Goal: Task Accomplishment & Management: Manage account settings

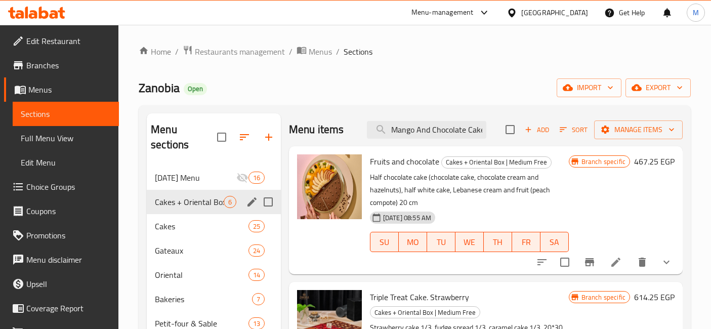
scroll to position [81, 0]
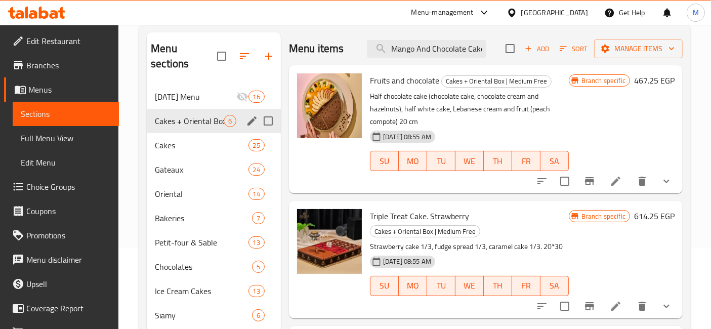
click at [620, 130] on div "Branch specific 467.25 EGP" at bounding box center [622, 129] width 106 height 112
click at [29, 11] on icon at bounding box center [36, 13] width 57 height 12
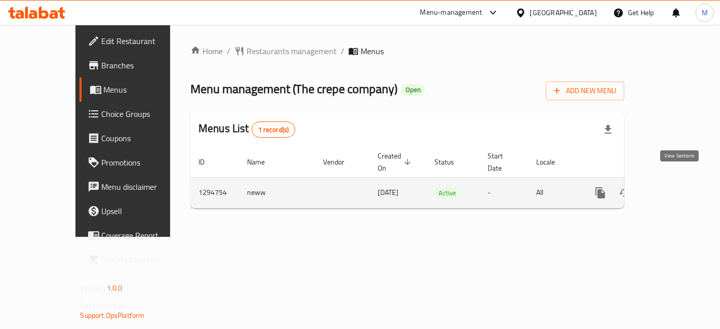
click at [678, 188] on icon "enhanced table" at bounding box center [673, 192] width 9 height 9
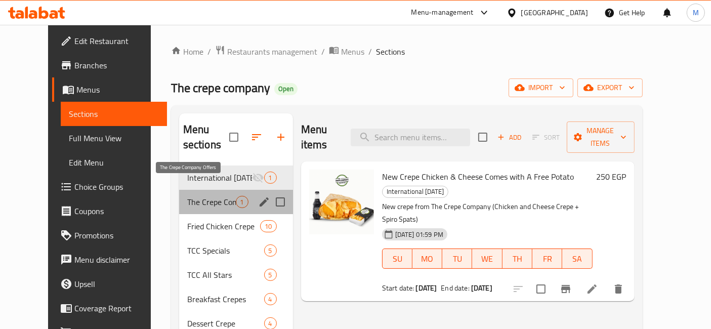
click at [206, 196] on span "The Crepe Company Offers" at bounding box center [211, 202] width 49 height 12
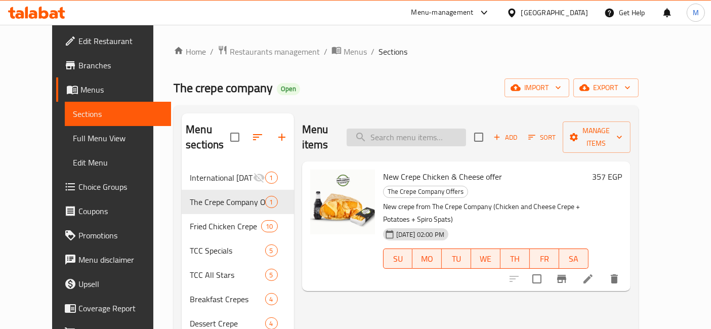
click at [418, 133] on input "search" at bounding box center [406, 138] width 119 height 18
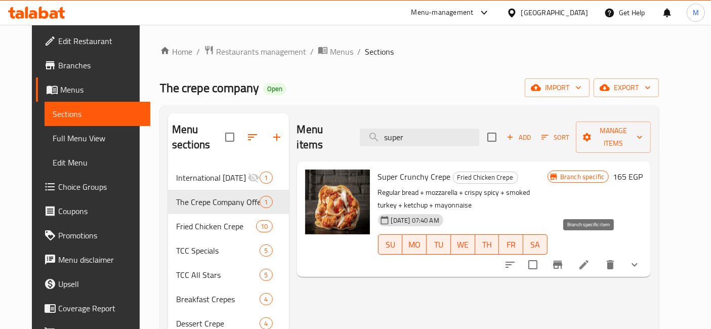
type input "super"
click at [564, 259] on icon "Branch-specific-item" at bounding box center [558, 265] width 12 height 12
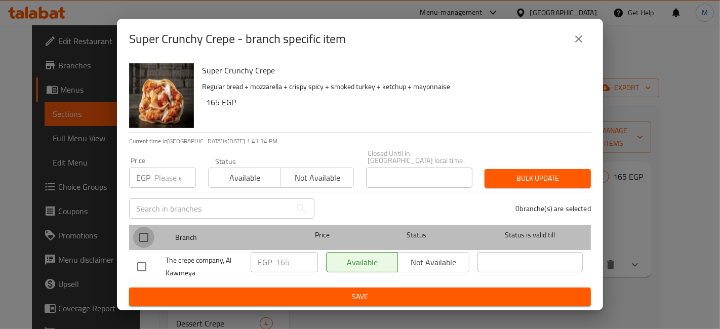
click at [139, 230] on input "checkbox" at bounding box center [143, 237] width 21 height 21
checkbox input "true"
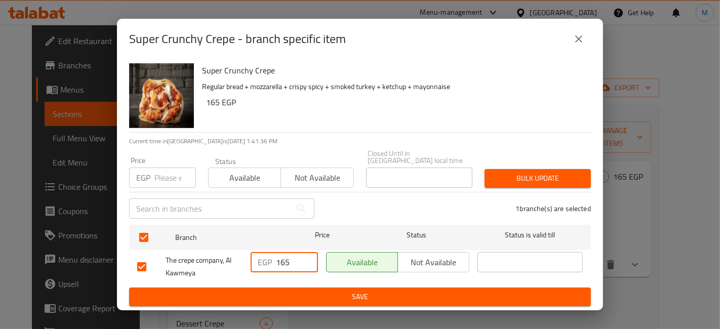
click at [285, 263] on input "165" at bounding box center [297, 262] width 42 height 20
type input "225"
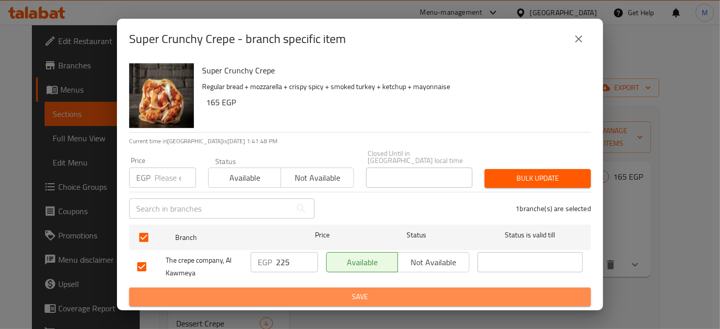
click at [323, 291] on span "Save" at bounding box center [360, 297] width 446 height 13
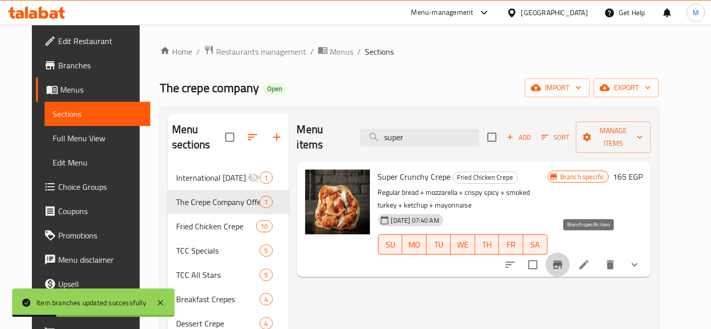
click at [570, 261] on button "Branch-specific-item" at bounding box center [558, 265] width 24 height 24
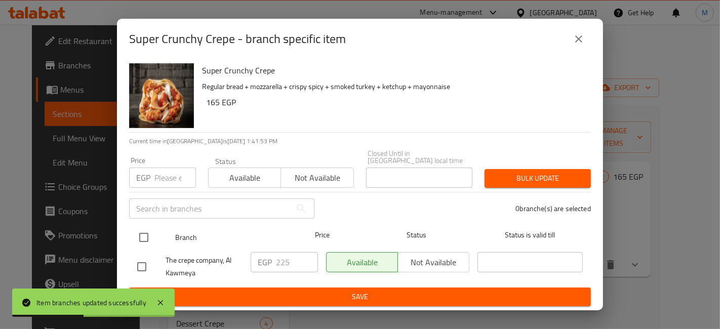
click at [150, 240] on input "checkbox" at bounding box center [143, 237] width 21 height 21
checkbox input "true"
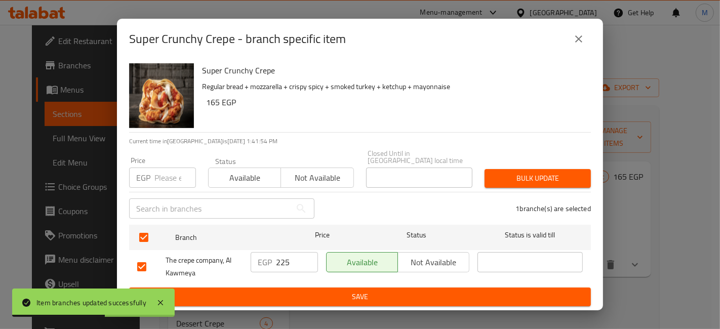
click at [284, 259] on input "225" at bounding box center [297, 262] width 42 height 20
type input "220"
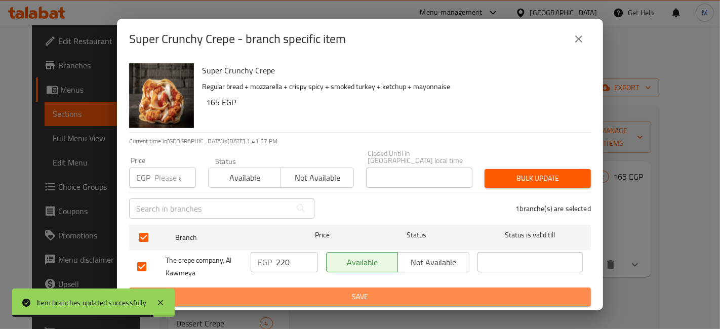
click at [296, 288] on button "Save" at bounding box center [360, 297] width 462 height 19
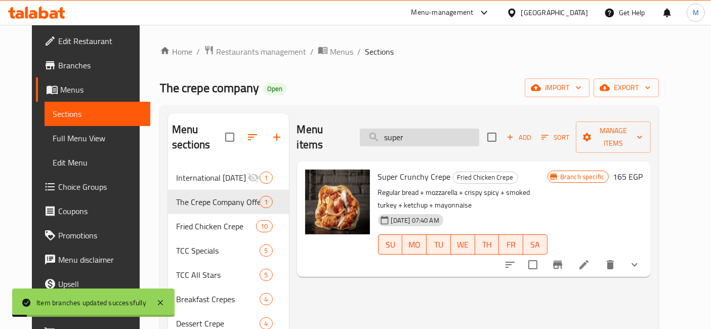
click at [460, 129] on input "super" at bounding box center [419, 138] width 119 height 18
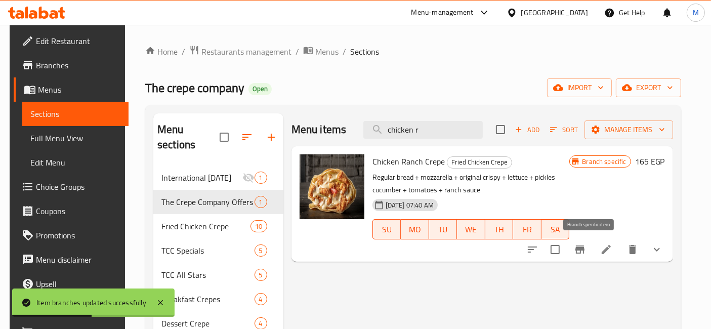
type input "chicken r"
click at [586, 254] on icon "Branch-specific-item" at bounding box center [580, 250] width 12 height 12
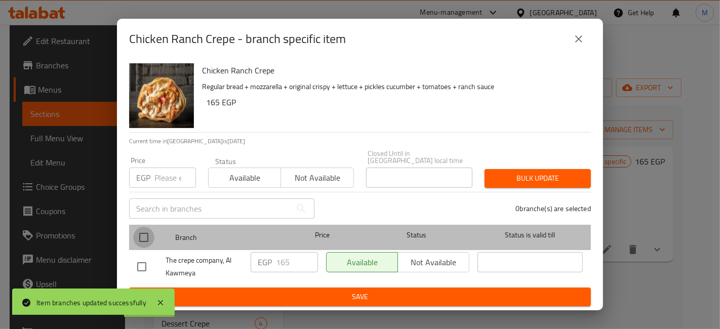
click at [140, 228] on input "checkbox" at bounding box center [143, 237] width 21 height 21
checkbox input "true"
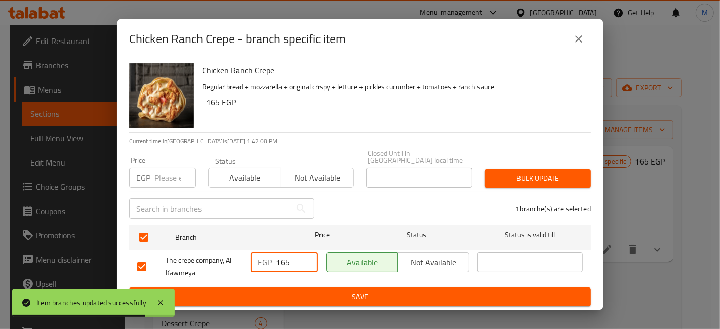
click at [284, 261] on input "165" at bounding box center [297, 262] width 42 height 20
type input "220"
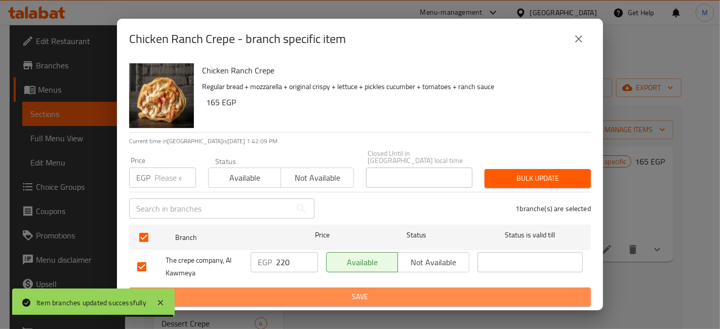
click at [291, 301] on button "Save" at bounding box center [360, 297] width 462 height 19
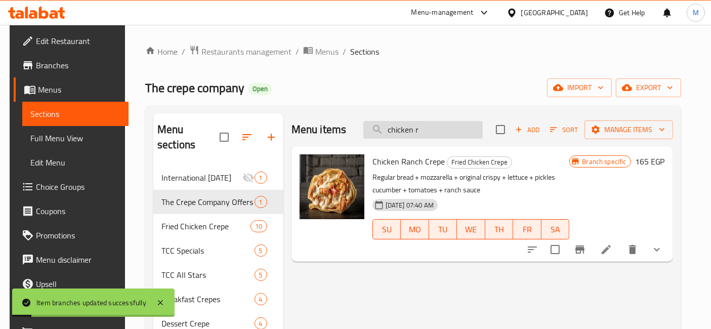
click at [408, 129] on input "chicken r" at bounding box center [423, 130] width 119 height 18
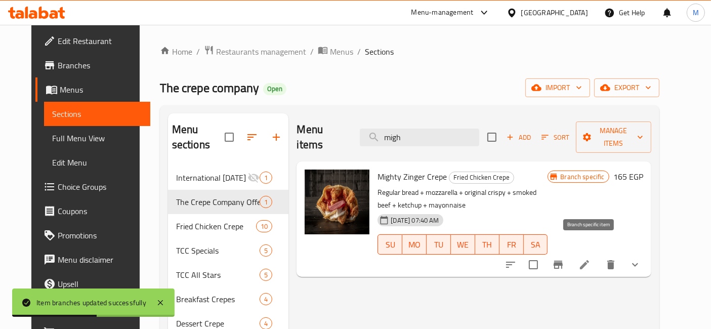
type input "migh"
click at [571, 253] on button "Branch-specific-item" at bounding box center [558, 265] width 24 height 24
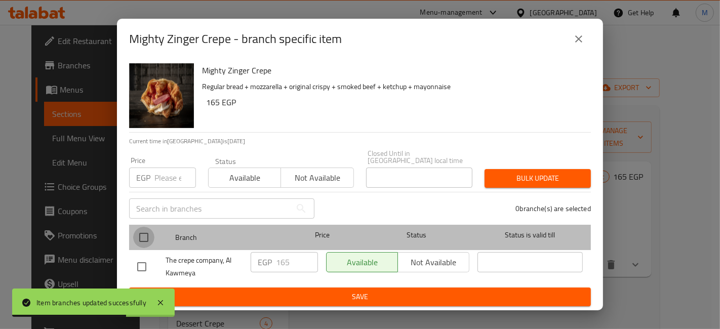
click at [142, 232] on input "checkbox" at bounding box center [143, 237] width 21 height 21
checkbox input "true"
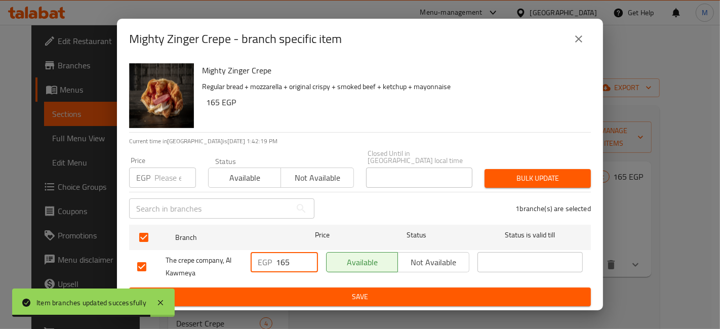
click at [279, 258] on input "165" at bounding box center [297, 262] width 42 height 20
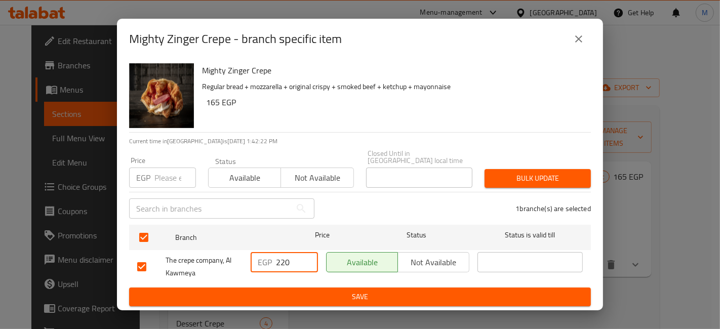
type input "220"
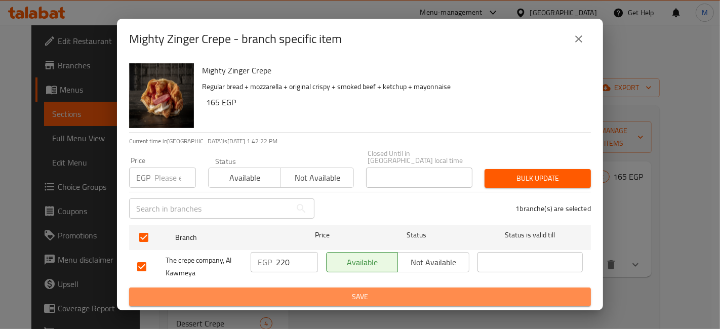
click at [287, 291] on span "Save" at bounding box center [360, 297] width 446 height 13
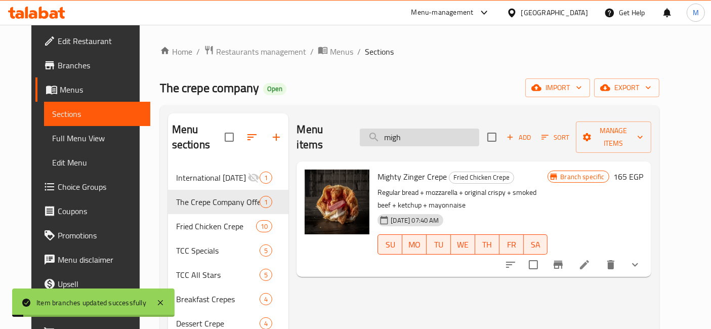
click at [427, 132] on input "migh" at bounding box center [419, 138] width 119 height 18
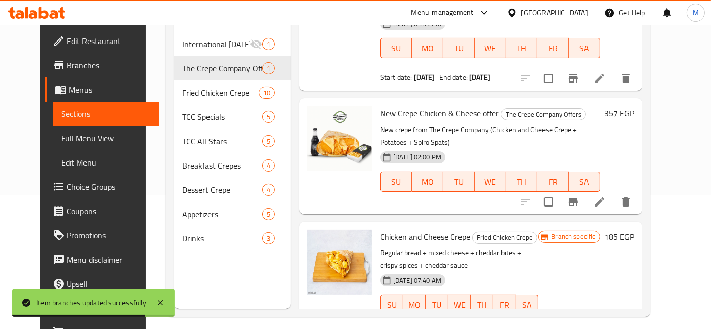
scroll to position [134, 0]
type input "chicken and c"
click at [555, 318] on icon "Branch-specific-item" at bounding box center [549, 324] width 12 height 12
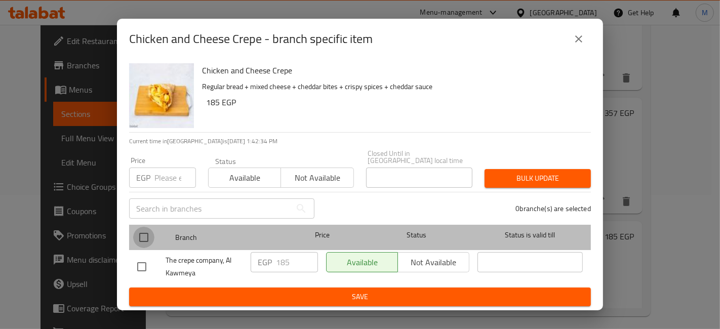
click at [142, 232] on input "checkbox" at bounding box center [143, 237] width 21 height 21
checkbox input "true"
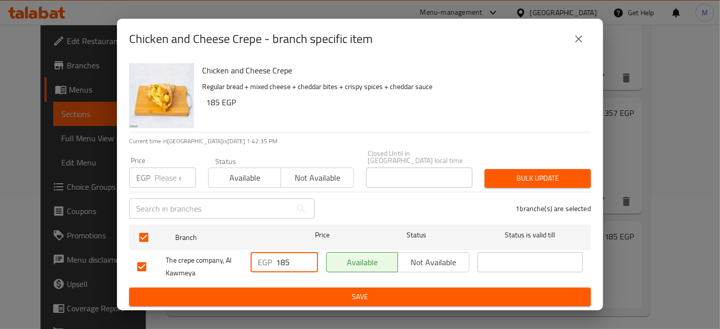
click at [284, 257] on input "185" at bounding box center [297, 262] width 42 height 20
type input "247"
click at [295, 284] on ul "Branch Price Status Status is valid till The crepe company, Al Kawmeya EGP 247 …" at bounding box center [360, 254] width 462 height 67
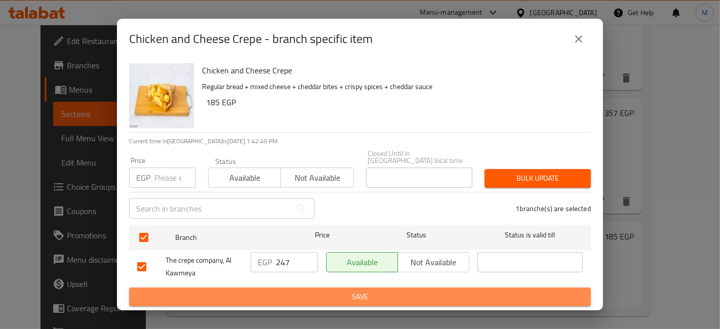
click at [295, 291] on span "Save" at bounding box center [360, 297] width 446 height 13
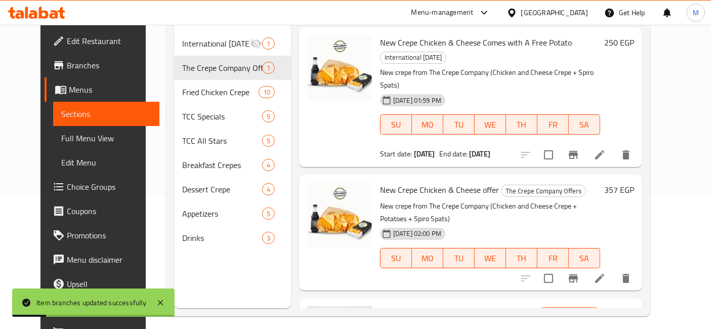
scroll to position [0, 0]
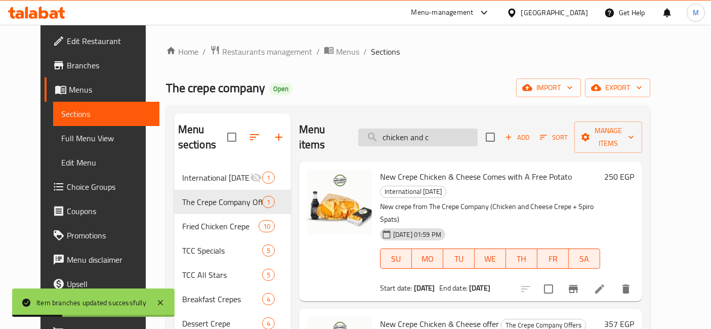
click at [418, 129] on input "chicken and c" at bounding box center [417, 138] width 119 height 18
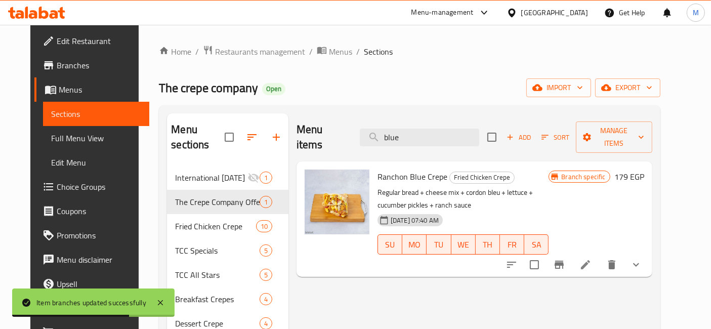
type input "blue"
click at [566, 259] on icon "Branch-specific-item" at bounding box center [559, 265] width 12 height 12
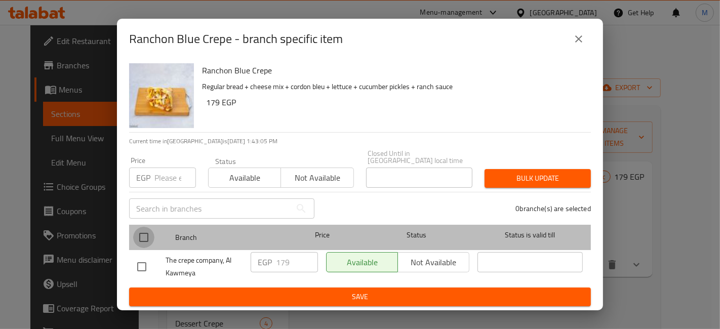
click at [140, 238] on input "checkbox" at bounding box center [143, 237] width 21 height 21
checkbox input "true"
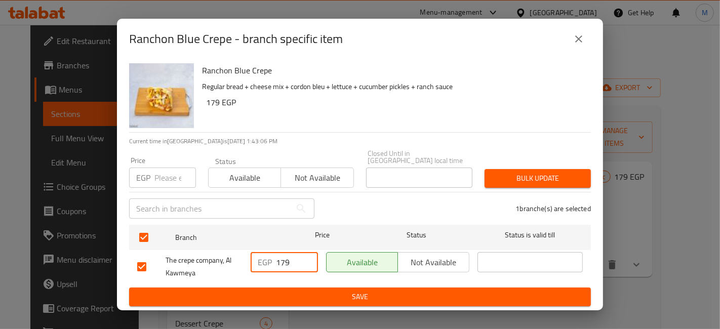
click at [283, 258] on input "179" at bounding box center [297, 262] width 42 height 20
type input "239"
click at [309, 291] on span "Save" at bounding box center [360, 297] width 446 height 13
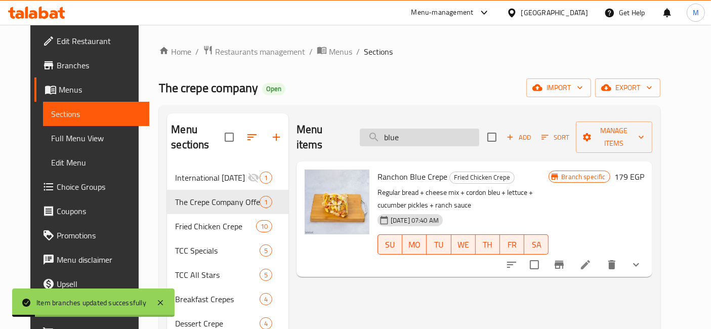
click at [437, 135] on input "blue" at bounding box center [419, 138] width 119 height 18
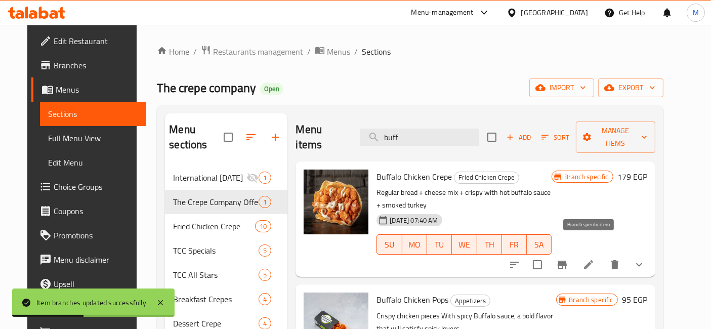
type input "buff"
click at [569, 259] on icon "Branch-specific-item" at bounding box center [562, 265] width 12 height 12
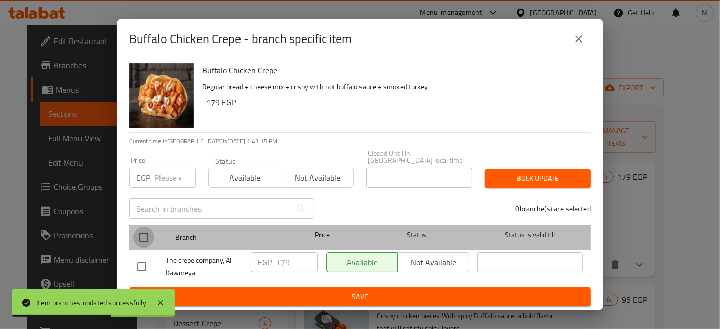
click at [150, 228] on input "checkbox" at bounding box center [143, 237] width 21 height 21
checkbox input "true"
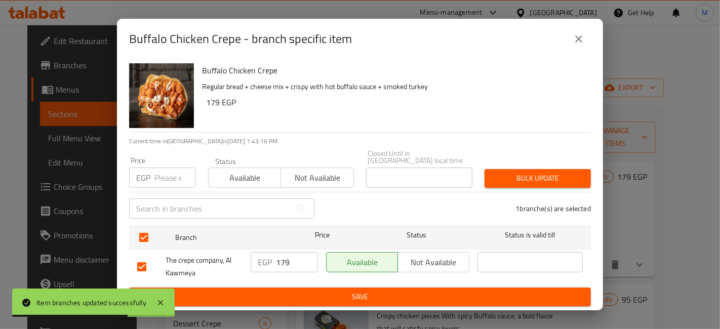
click at [285, 255] on input "179" at bounding box center [297, 262] width 42 height 20
type input "3"
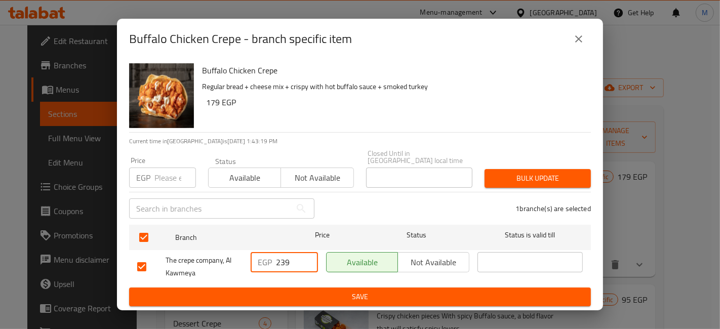
type input "239"
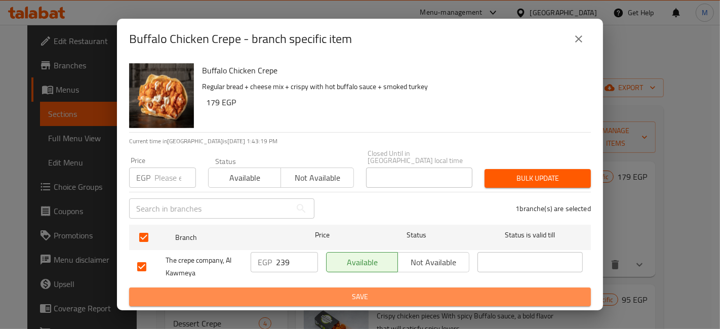
click at [329, 297] on span "Save" at bounding box center [360, 297] width 446 height 13
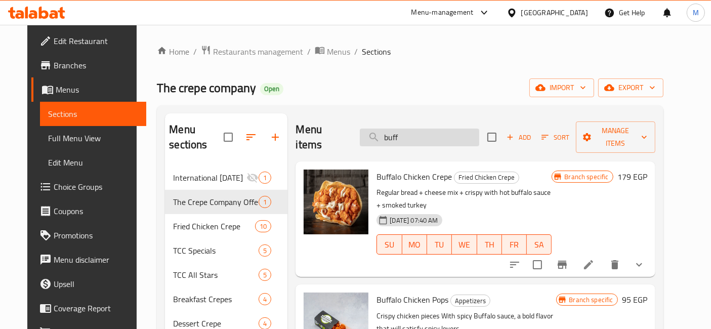
click at [430, 134] on input "buff" at bounding box center [419, 138] width 119 height 18
click at [37, 11] on icon at bounding box center [36, 13] width 57 height 12
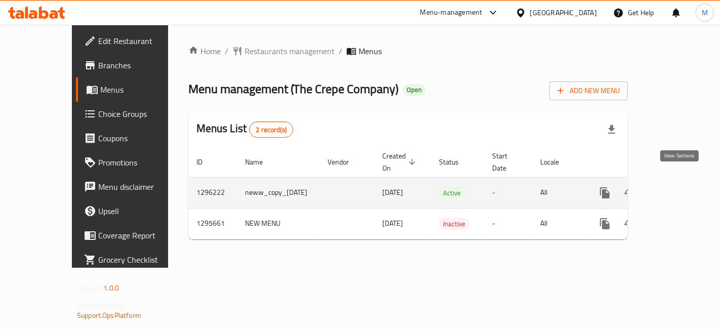
click at [681, 181] on link "enhanced table" at bounding box center [678, 193] width 24 height 24
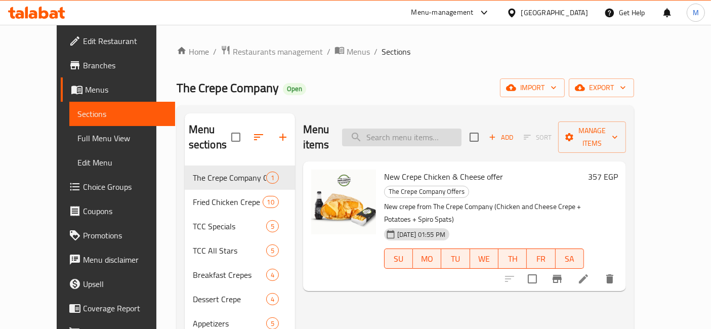
click at [407, 129] on input "search" at bounding box center [401, 138] width 119 height 18
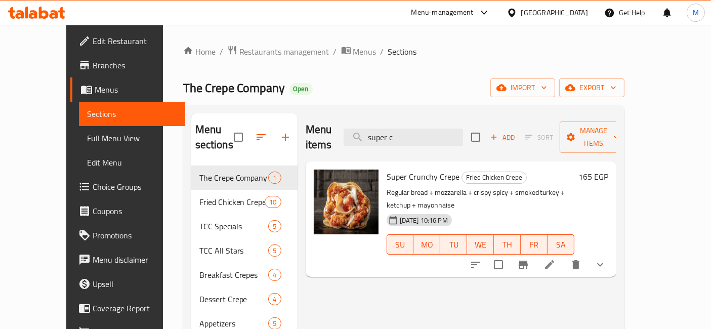
type input "super c"
click at [609, 170] on div "165 EGP" at bounding box center [592, 219] width 34 height 99
click at [609, 170] on h6 "165 EGP" at bounding box center [594, 177] width 30 height 14
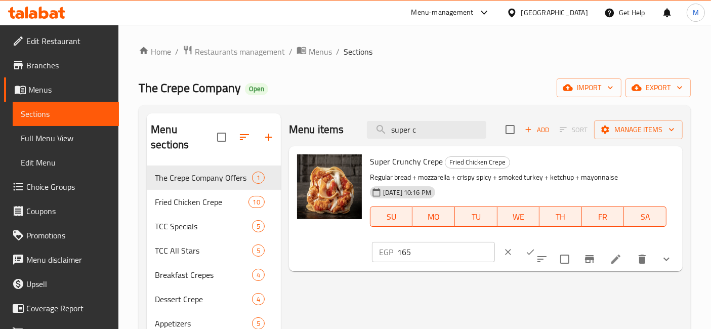
click at [495, 242] on input "165" at bounding box center [446, 252] width 98 height 20
type input "220"
click at [536, 247] on icon "ok" at bounding box center [531, 252] width 10 height 10
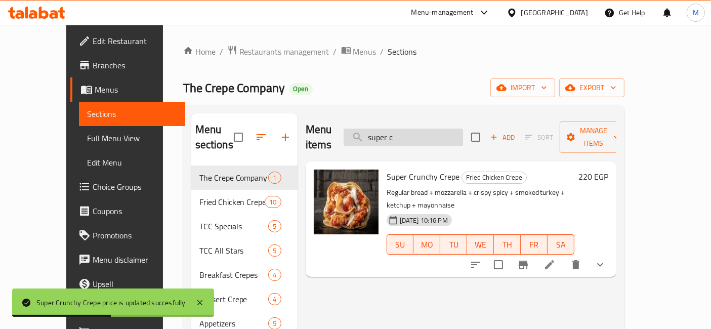
click at [420, 133] on input "super c" at bounding box center [403, 138] width 119 height 18
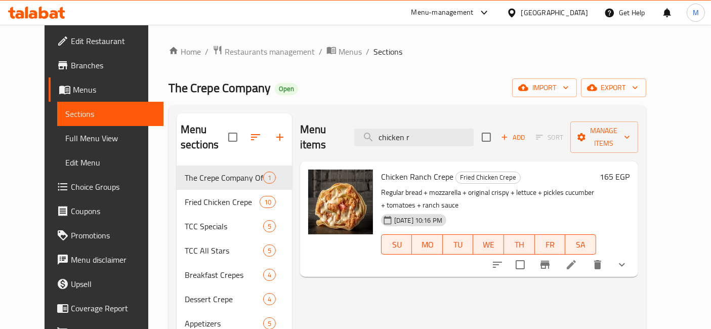
type input "chicken r"
click at [630, 170] on h6 "165 EGP" at bounding box center [615, 177] width 30 height 14
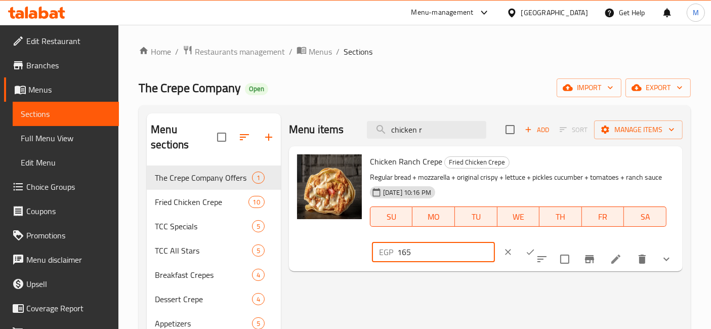
click at [495, 242] on input "165" at bounding box center [446, 252] width 98 height 20
type input "220"
click at [542, 241] on button "ok" at bounding box center [530, 252] width 22 height 22
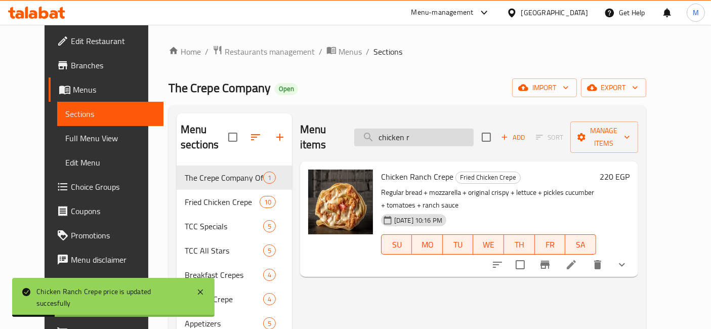
click at [445, 135] on input "chicken r" at bounding box center [413, 138] width 119 height 18
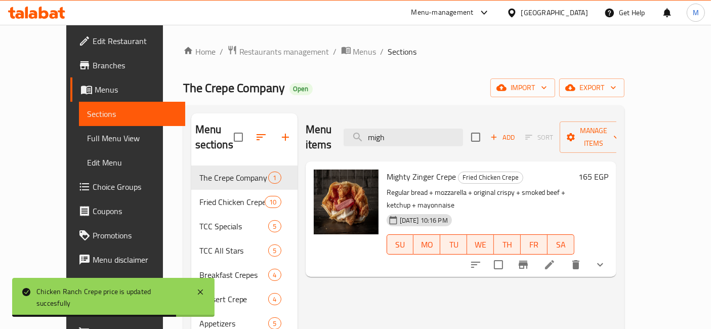
type input "migh"
click at [609, 170] on h6 "165 EGP" at bounding box center [594, 177] width 30 height 14
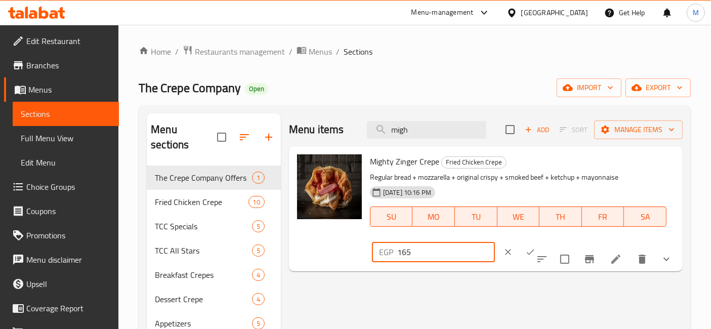
click at [495, 242] on input "165" at bounding box center [446, 252] width 98 height 20
click at [495, 242] on input "2" at bounding box center [446, 252] width 98 height 20
type input "220"
click at [536, 247] on icon "ok" at bounding box center [531, 252] width 10 height 10
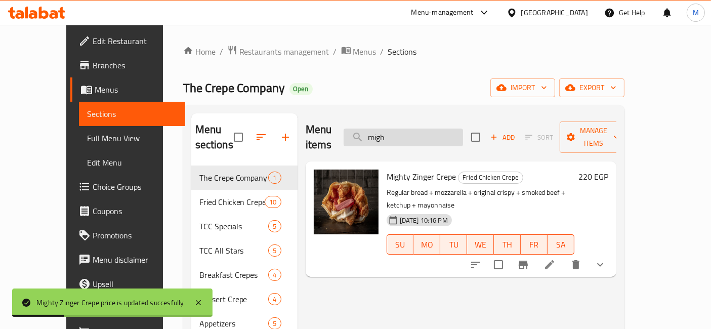
click at [449, 129] on input "migh" at bounding box center [403, 138] width 119 height 18
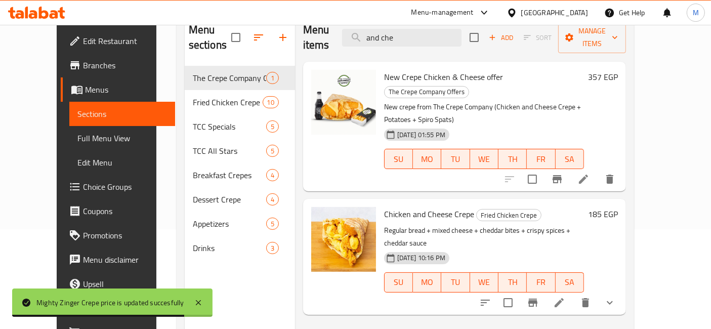
scroll to position [104, 0]
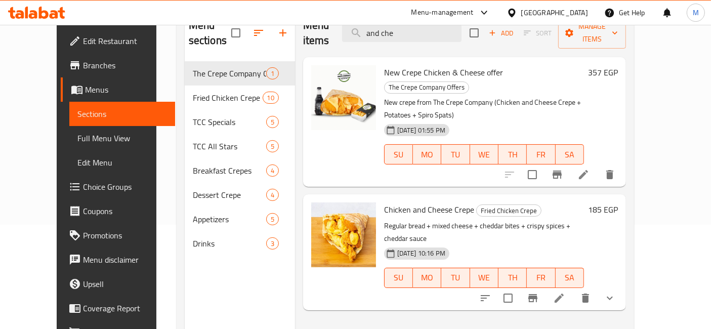
type input "and che"
click at [618, 203] on h6 "185 EGP" at bounding box center [603, 210] width 30 height 14
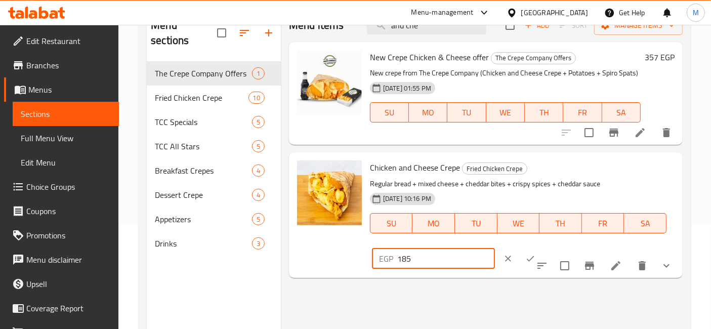
click at [495, 249] on input "185" at bounding box center [446, 259] width 98 height 20
type input "247"
click at [536, 254] on icon "ok" at bounding box center [531, 259] width 10 height 10
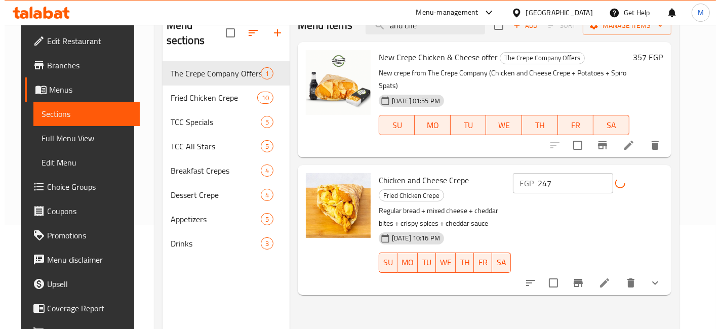
scroll to position [0, 0]
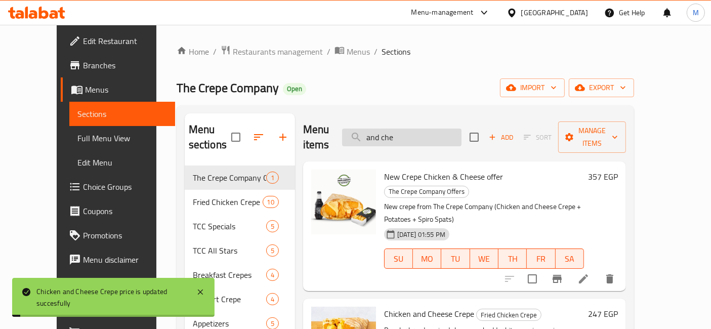
click at [441, 129] on input "and che" at bounding box center [401, 138] width 119 height 18
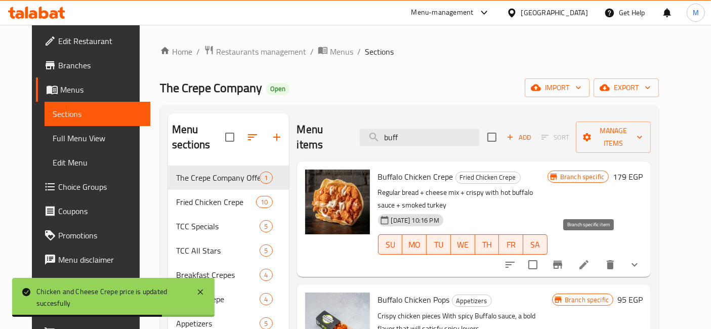
type input "buff"
click at [570, 253] on button "Branch-specific-item" at bounding box center [558, 265] width 24 height 24
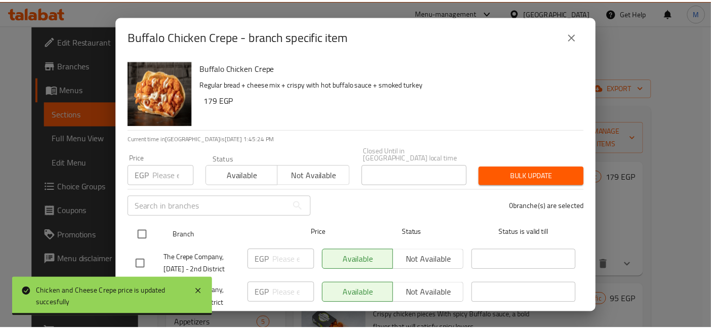
scroll to position [88, 0]
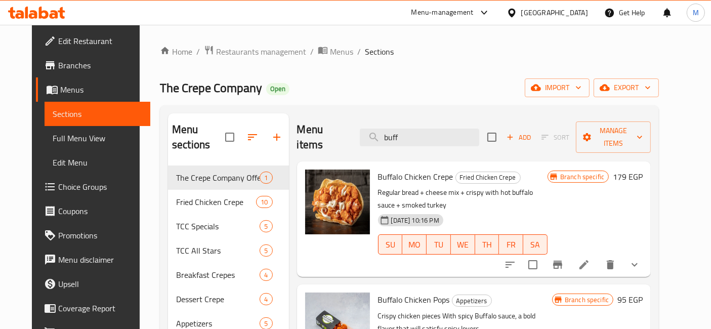
click at [643, 170] on h6 "179 EGP" at bounding box center [628, 177] width 30 height 14
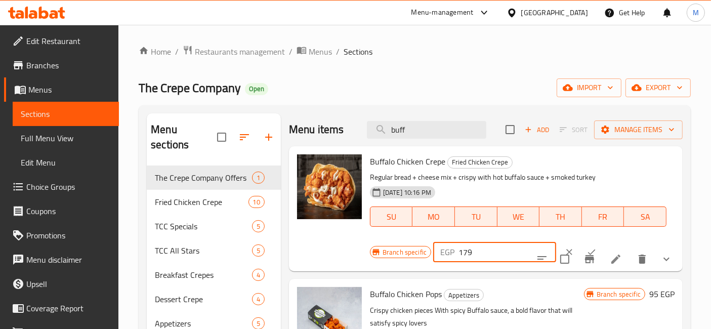
click at [495, 253] on input "179" at bounding box center [508, 252] width 98 height 20
type input "239"
click at [581, 245] on button "ok" at bounding box center [592, 252] width 22 height 22
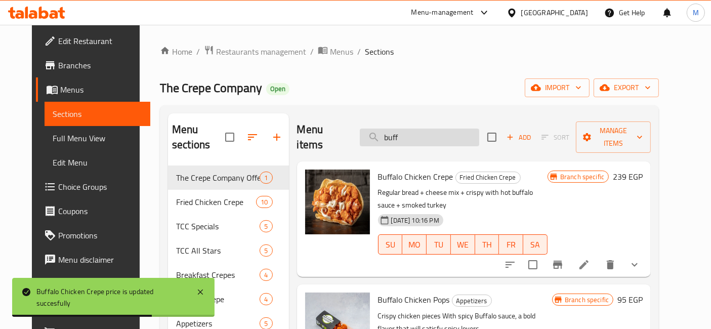
click at [421, 136] on input "buff" at bounding box center [419, 138] width 119 height 18
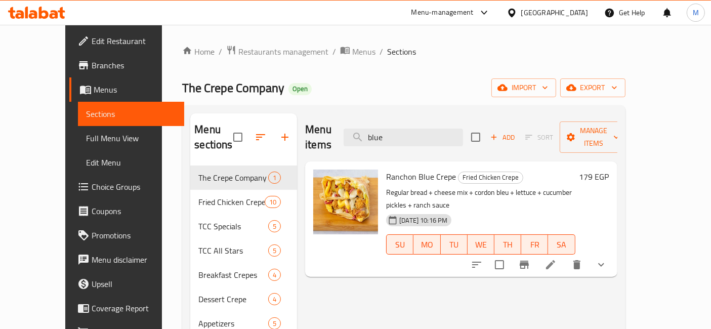
type input "blue"
click at [610, 170] on h6 "179 EGP" at bounding box center [595, 177] width 30 height 14
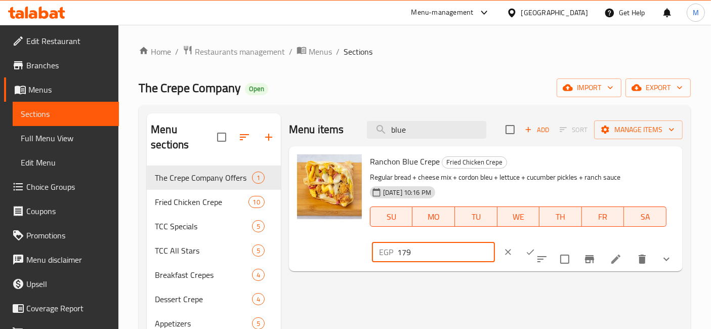
click at [495, 242] on input "179" at bounding box center [446, 252] width 98 height 20
type input "239"
click at [536, 247] on icon "ok" at bounding box center [531, 252] width 10 height 10
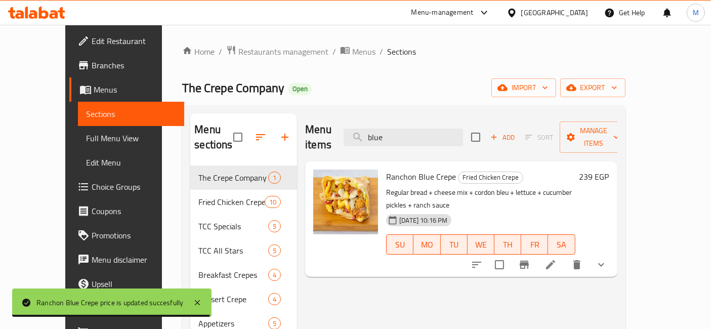
click at [42, 18] on icon at bounding box center [36, 13] width 57 height 12
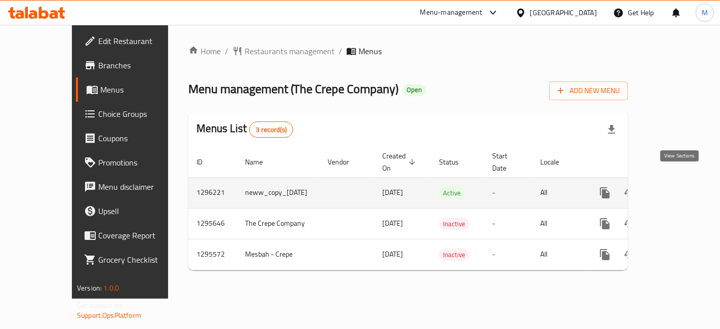
click at [676, 181] on link "enhanced table" at bounding box center [678, 193] width 24 height 24
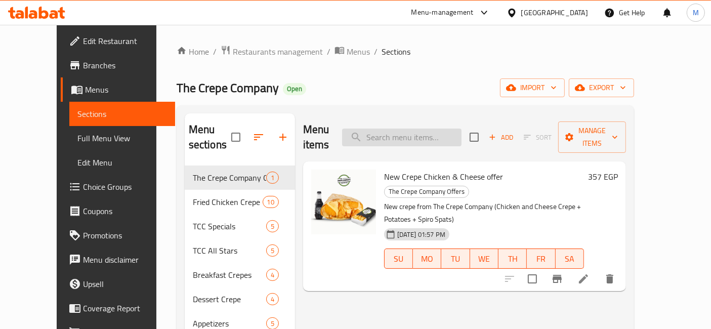
click at [380, 129] on input "search" at bounding box center [401, 138] width 119 height 18
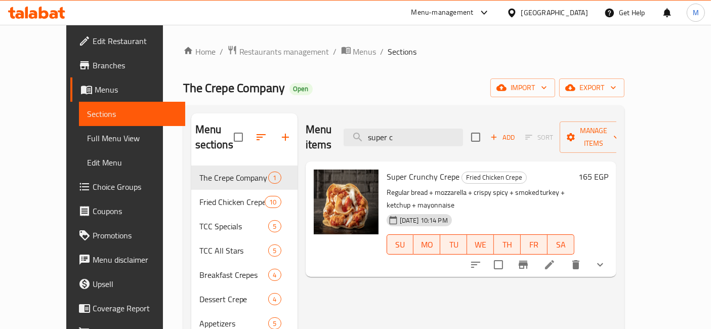
type input "super c"
click at [609, 170] on h6 "165 EGP" at bounding box center [594, 177] width 30 height 14
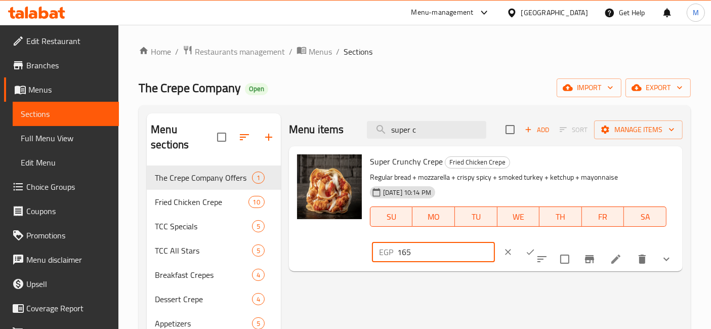
click at [495, 242] on input "165" at bounding box center [446, 252] width 98 height 20
click at [495, 242] on input "2" at bounding box center [446, 252] width 98 height 20
type input "220"
click at [542, 241] on button "ok" at bounding box center [530, 252] width 22 height 22
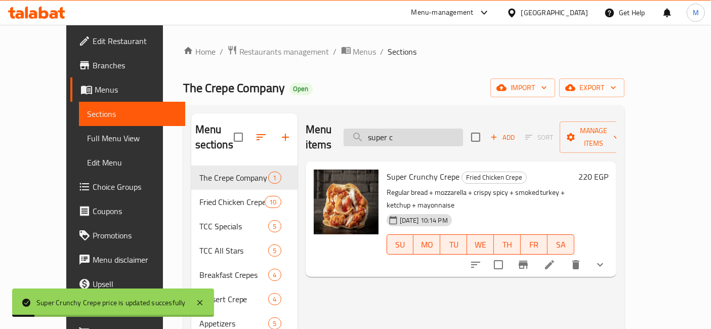
click at [422, 134] on input "super c" at bounding box center [403, 138] width 119 height 18
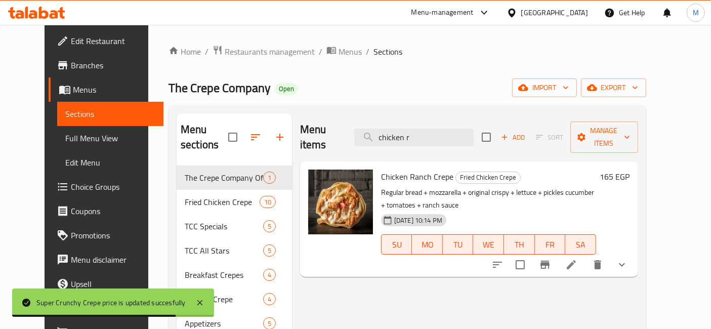
type input "chicken r"
click at [630, 170] on h6 "165 EGP" at bounding box center [615, 177] width 30 height 14
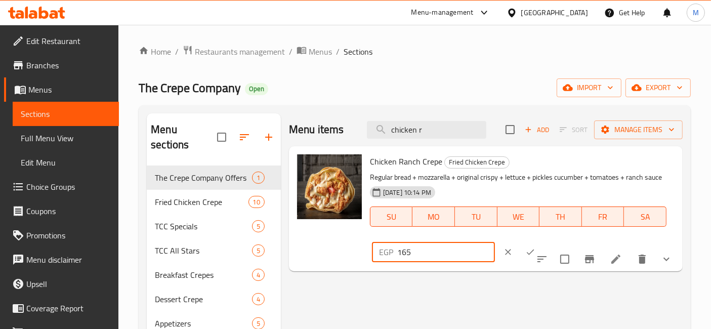
click at [495, 242] on input "165" at bounding box center [446, 252] width 98 height 20
click at [495, 242] on input "2" at bounding box center [446, 252] width 98 height 20
type input "220"
click at [536, 247] on icon "ok" at bounding box center [531, 252] width 10 height 10
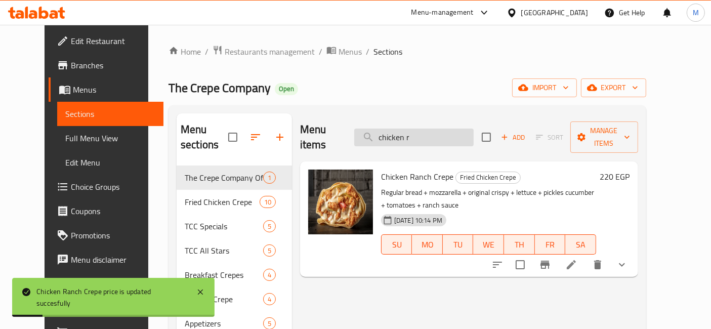
click at [444, 131] on input "chicken r" at bounding box center [413, 138] width 119 height 18
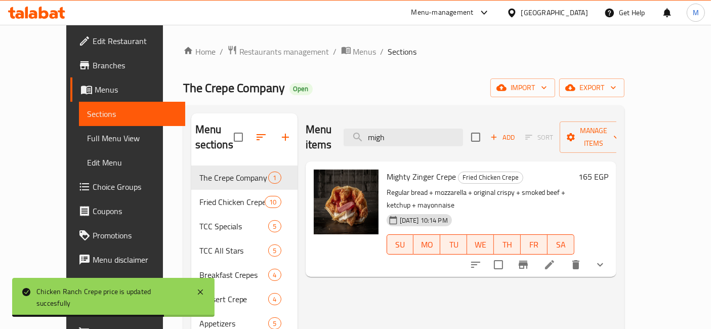
type input "migh"
click at [609, 170] on h6 "165 EGP" at bounding box center [594, 177] width 30 height 14
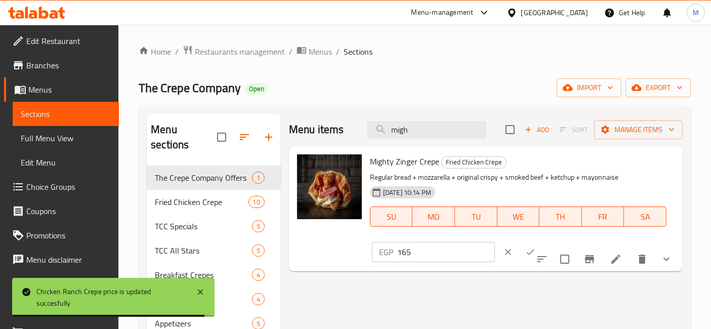
click at [495, 242] on input "165" at bounding box center [446, 252] width 98 height 20
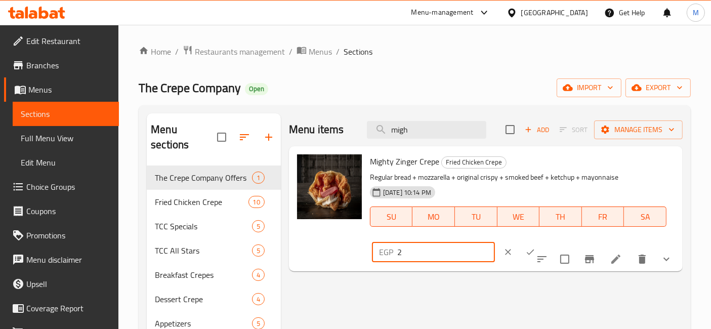
click at [495, 242] on input "2" at bounding box center [446, 252] width 98 height 20
type input "220"
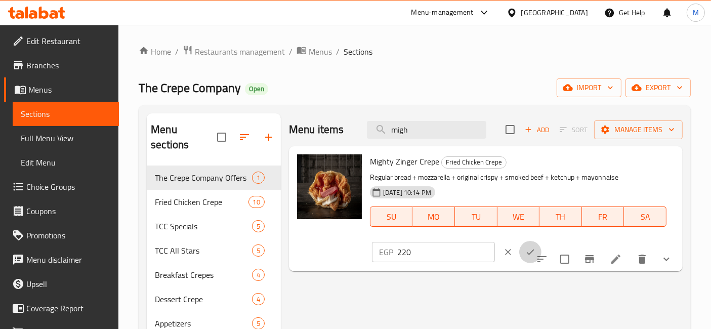
click at [542, 241] on button "ok" at bounding box center [530, 252] width 22 height 22
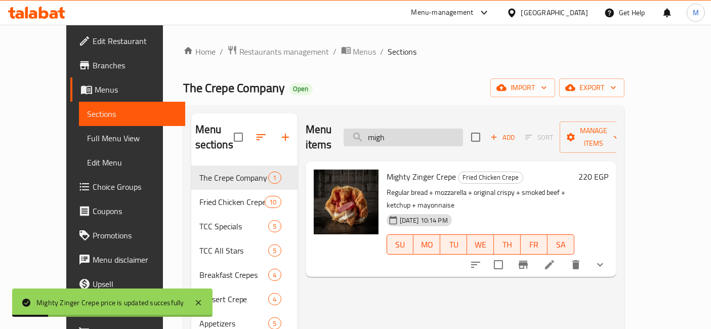
click at [424, 129] on input "migh" at bounding box center [403, 138] width 119 height 18
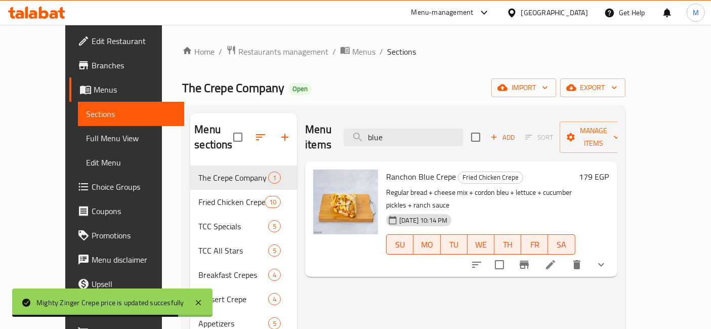
type input "blue"
click at [610, 170] on h6 "179 EGP" at bounding box center [595, 177] width 30 height 14
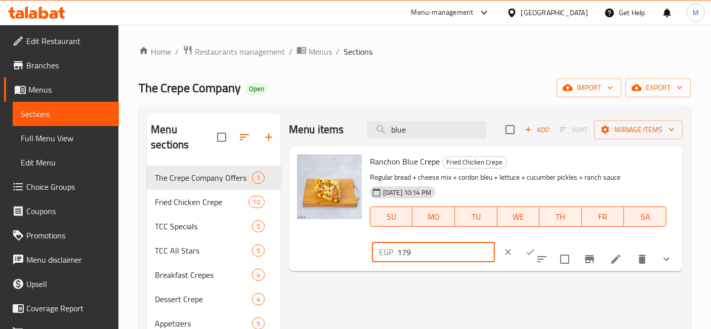
click at [495, 242] on input "179" at bounding box center [446, 252] width 98 height 20
type input "249"
click at [536, 247] on icon "ok" at bounding box center [531, 252] width 10 height 10
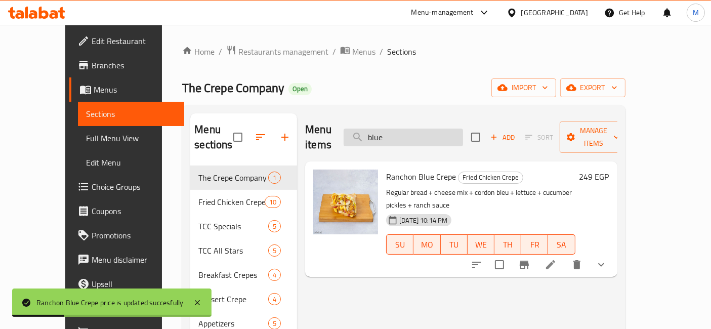
click at [404, 137] on input "blue" at bounding box center [403, 138] width 119 height 18
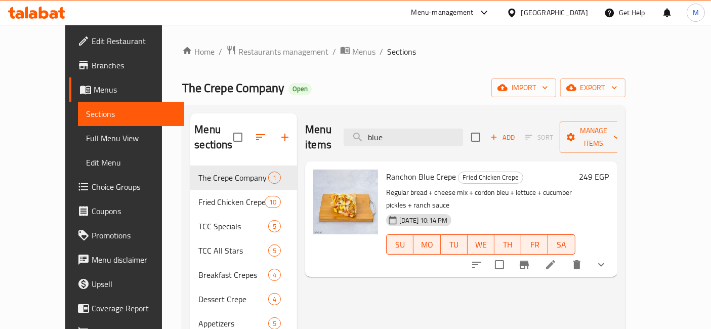
click at [610, 170] on h6 "249 EGP" at bounding box center [595, 177] width 30 height 14
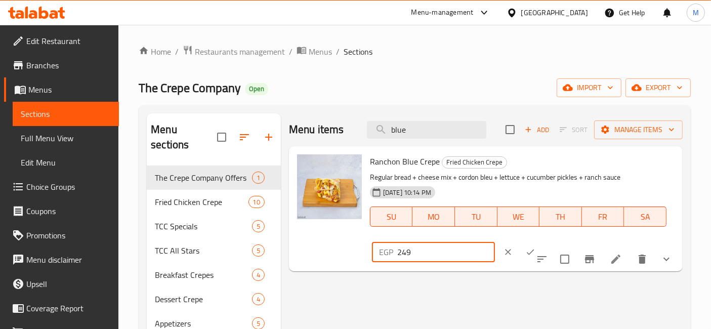
click at [495, 242] on input "249" at bounding box center [446, 252] width 98 height 20
click at [495, 242] on input "2" at bounding box center [446, 252] width 98 height 20
type input "239"
click at [542, 241] on button "ok" at bounding box center [530, 252] width 22 height 22
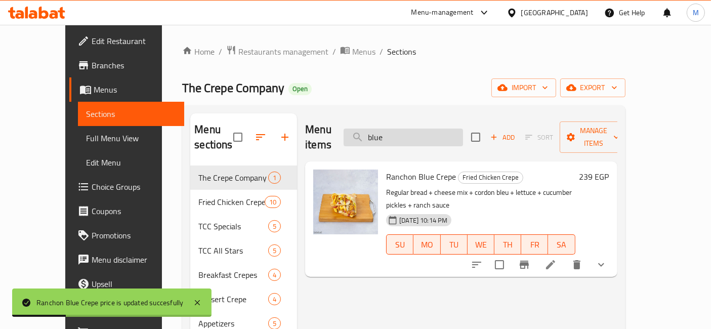
click at [460, 134] on input "blue" at bounding box center [403, 138] width 119 height 18
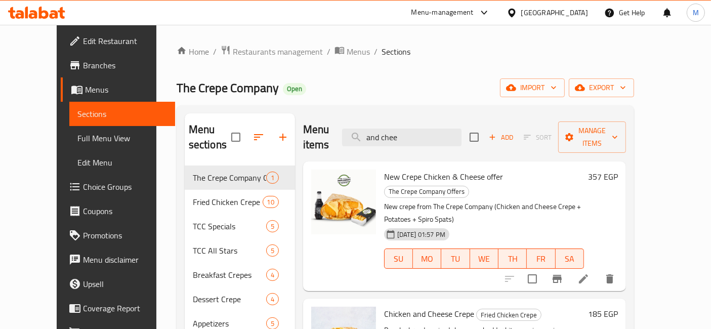
type input "and chee"
click at [618, 307] on h6 "185 EGP" at bounding box center [603, 314] width 30 height 14
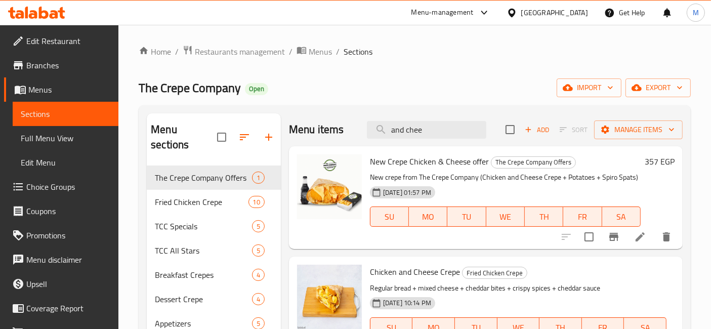
type input "247"
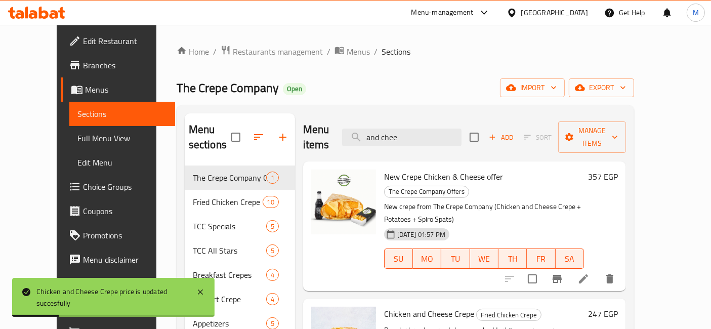
click at [412, 117] on div "Menu items and chee Add Sort Manage items" at bounding box center [464, 137] width 323 height 48
drag, startPoint x: 412, startPoint y: 117, endPoint x: 415, endPoint y: 130, distance: 12.5
click at [415, 130] on div "Menu items and chee Add Sort Manage items" at bounding box center [464, 137] width 323 height 48
click at [415, 130] on input "and chee" at bounding box center [401, 138] width 119 height 18
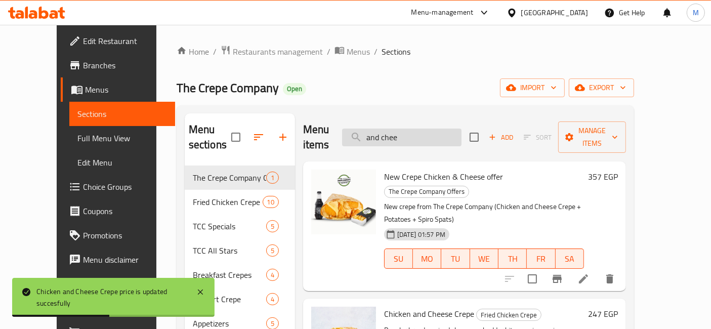
click at [415, 130] on input "and chee" at bounding box center [401, 138] width 119 height 18
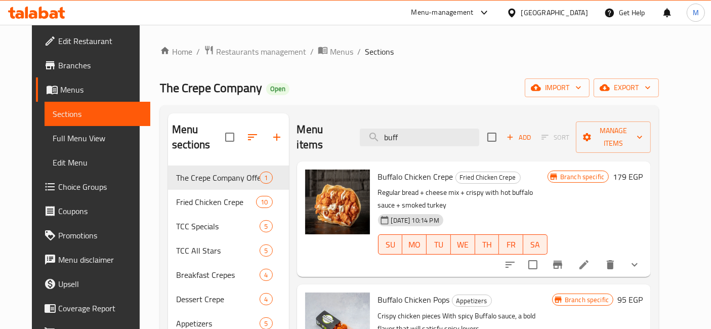
type input "buff"
click at [562, 261] on icon "Branch-specific-item" at bounding box center [557, 265] width 9 height 8
click at [643, 170] on div "Branch specific 179 EGP" at bounding box center [595, 219] width 95 height 99
click at [643, 170] on h6 "179 EGP" at bounding box center [628, 177] width 30 height 14
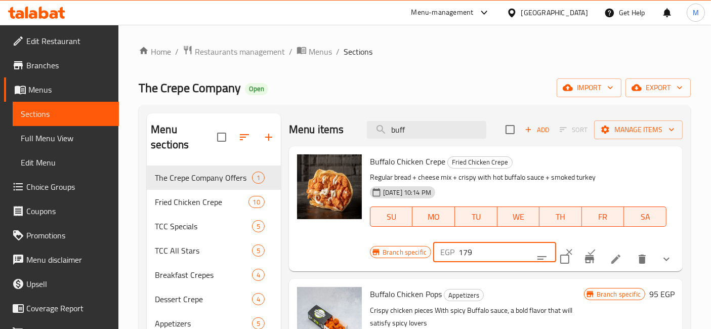
click at [480, 250] on input "179" at bounding box center [508, 252] width 98 height 20
type input "239"
click at [587, 248] on icon "ok" at bounding box center [592, 252] width 10 height 10
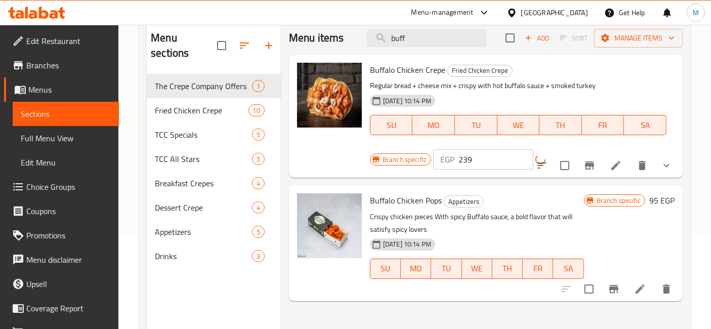
scroll to position [141, 0]
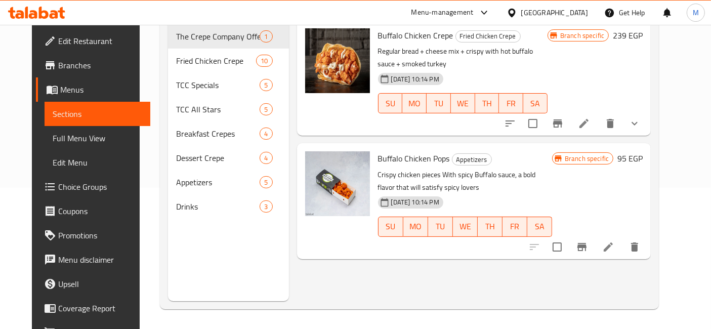
click at [41, 12] on icon at bounding box center [44, 13] width 10 height 12
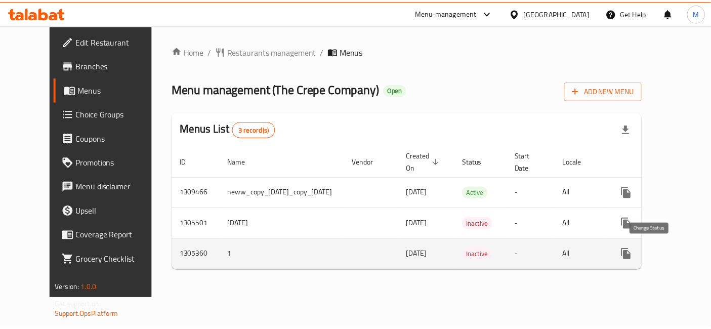
scroll to position [0, 26]
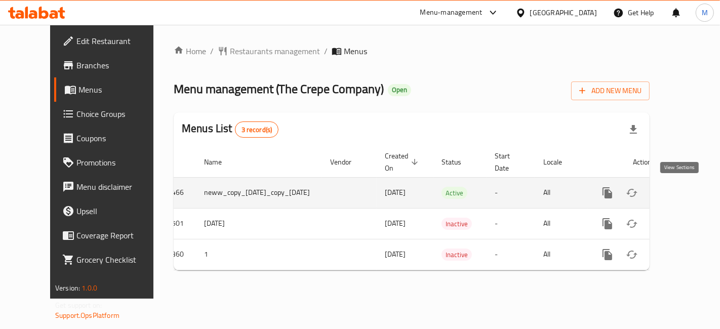
click at [677, 191] on icon "enhanced table" at bounding box center [680, 193] width 12 height 12
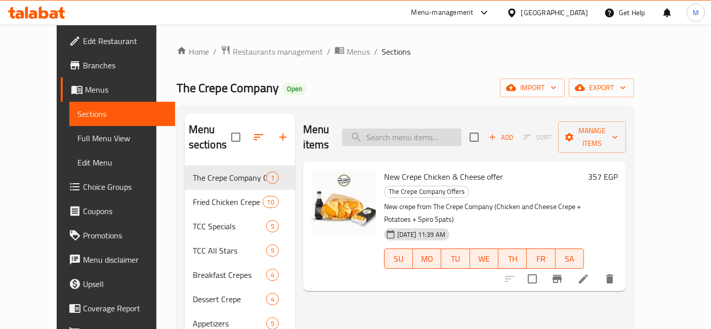
click at [396, 129] on input "search" at bounding box center [401, 138] width 119 height 18
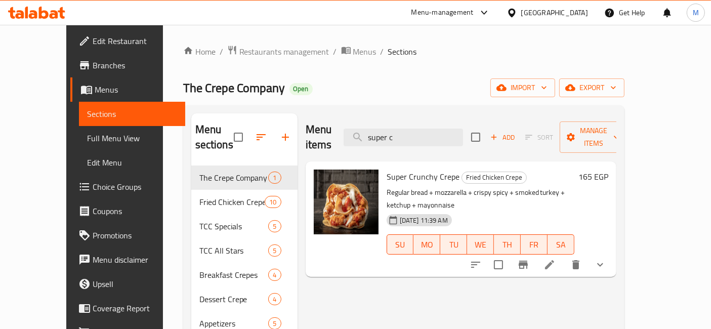
type input "super c"
click at [609, 170] on h6 "165 EGP" at bounding box center [594, 177] width 30 height 14
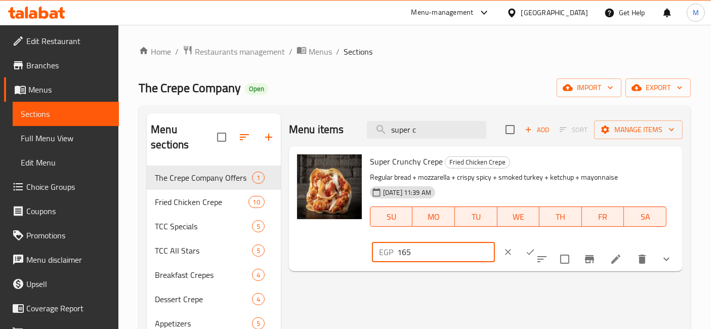
click at [495, 242] on input "165" at bounding box center [446, 252] width 98 height 20
type input "220"
click at [536, 247] on icon "ok" at bounding box center [531, 252] width 10 height 10
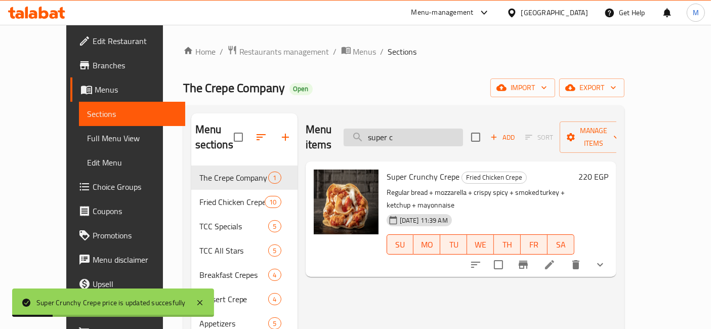
click at [439, 130] on input "super c" at bounding box center [403, 138] width 119 height 18
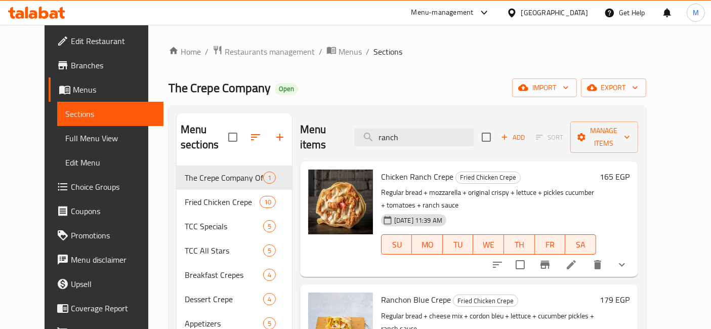
type input "ranch"
click at [630, 170] on h6 "165 EGP" at bounding box center [615, 177] width 30 height 14
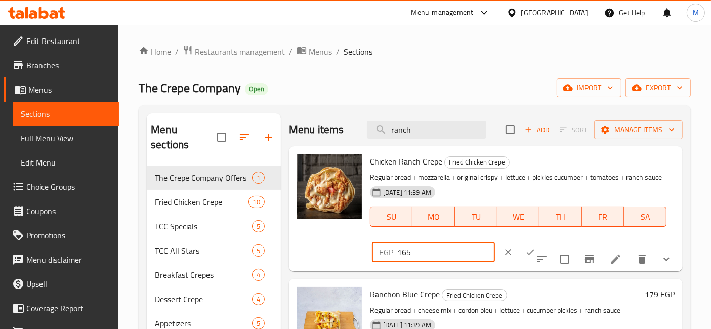
click at [495, 242] on input "165" at bounding box center [446, 252] width 98 height 20
click at [495, 242] on input "2" at bounding box center [446, 252] width 98 height 20
type input "220"
click at [535, 250] on icon "ok" at bounding box center [531, 253] width 8 height 6
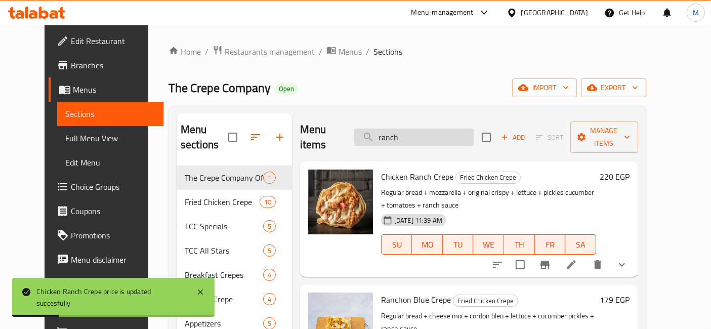
click at [403, 136] on input "ranch" at bounding box center [413, 138] width 119 height 18
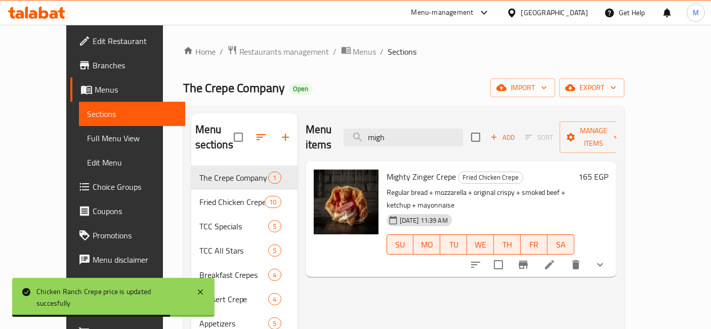
type input "migh"
click at [609, 170] on h6 "165 EGP" at bounding box center [594, 177] width 30 height 14
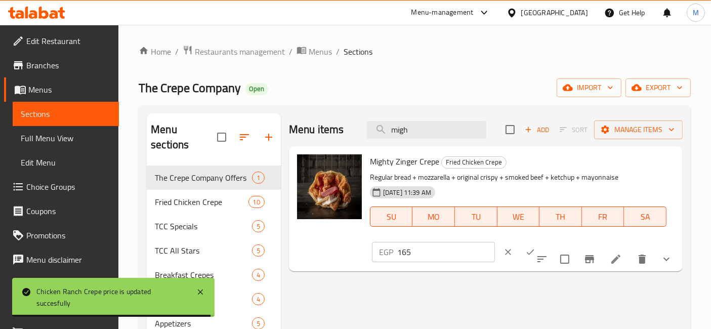
click at [495, 242] on input "165" at bounding box center [446, 252] width 98 height 20
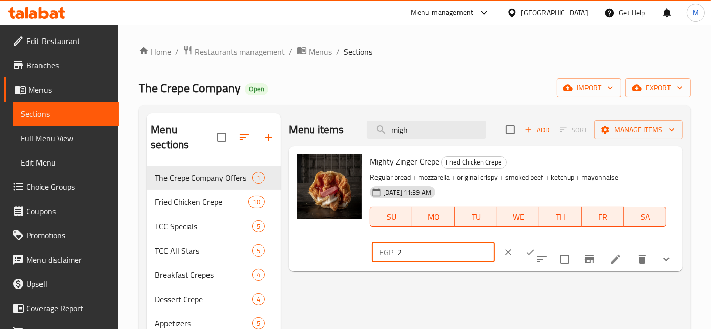
click at [495, 242] on input "2" at bounding box center [446, 252] width 98 height 20
type input "220"
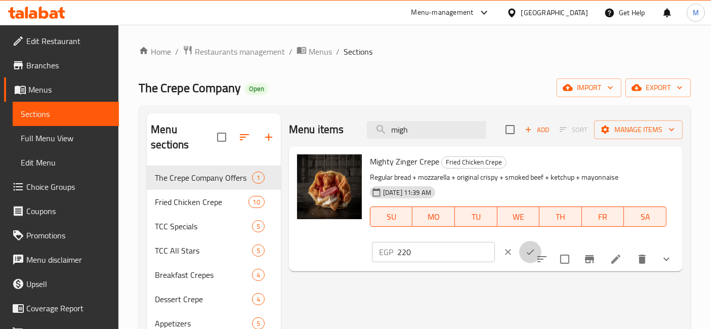
click at [536, 247] on icon "ok" at bounding box center [531, 252] width 10 height 10
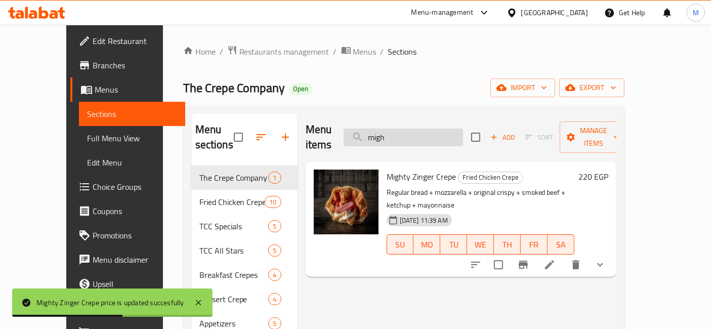
click at [459, 129] on input "migh" at bounding box center [403, 138] width 119 height 18
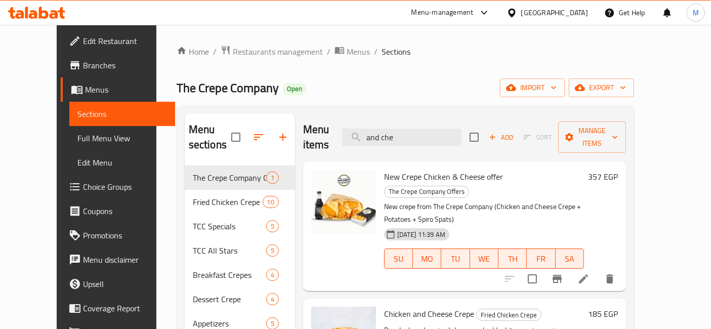
scroll to position [112, 0]
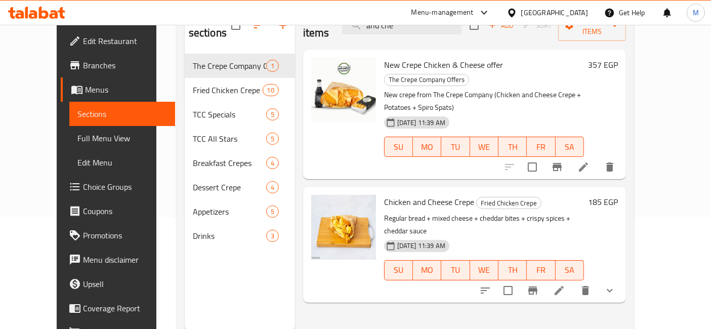
type input "and che"
click at [618, 195] on h6 "185 EGP" at bounding box center [603, 202] width 30 height 14
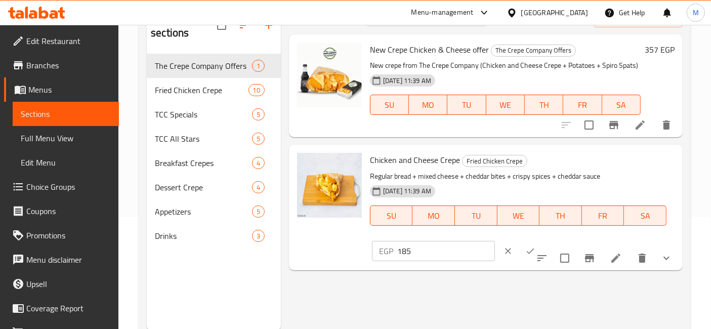
click at [495, 241] on input "185" at bounding box center [446, 251] width 98 height 20
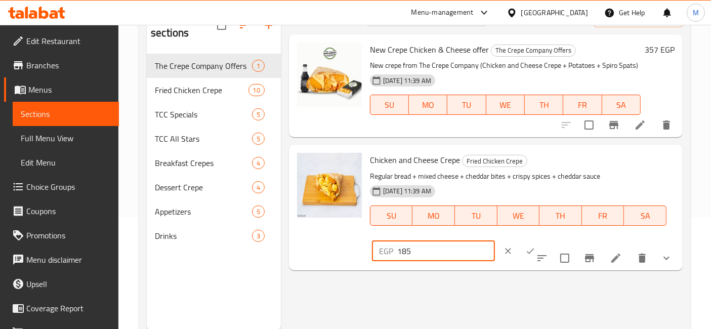
click at [495, 241] on input "185" at bounding box center [446, 251] width 98 height 20
type input "247"
click at [542, 240] on button "ok" at bounding box center [530, 251] width 22 height 22
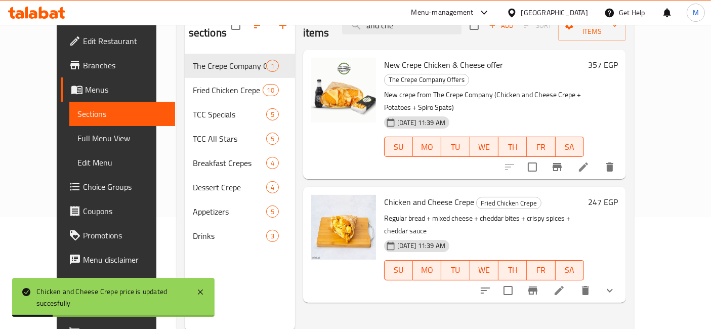
scroll to position [0, 0]
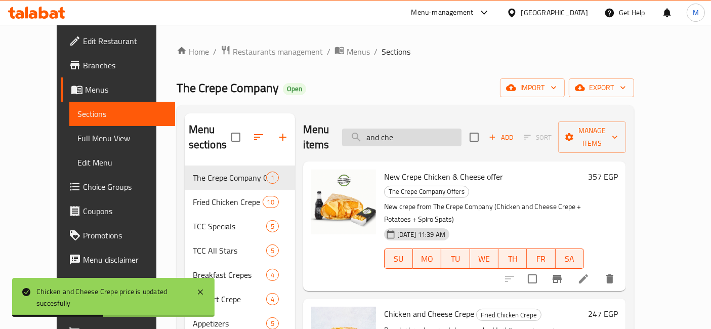
click at [411, 129] on input "and che" at bounding box center [401, 138] width 119 height 18
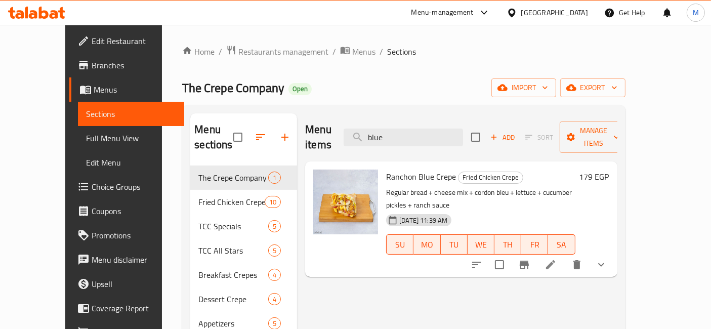
type input "blue"
click at [610, 170] on h6 "179 EGP" at bounding box center [595, 177] width 30 height 14
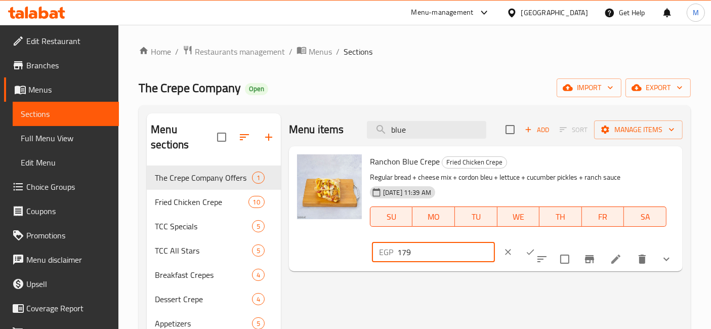
click at [495, 242] on input "179" at bounding box center [446, 252] width 98 height 20
type input "239"
click at [536, 247] on icon "ok" at bounding box center [531, 252] width 10 height 10
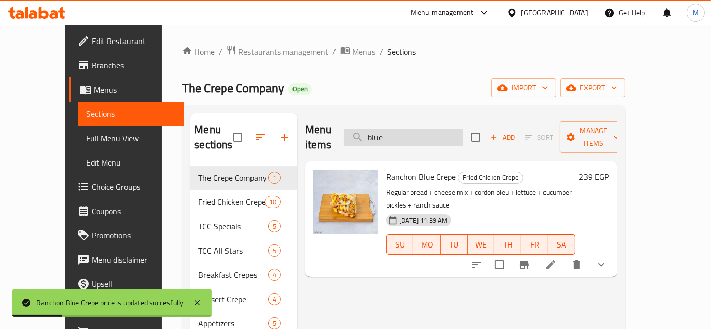
click at [417, 130] on input "blue" at bounding box center [403, 138] width 119 height 18
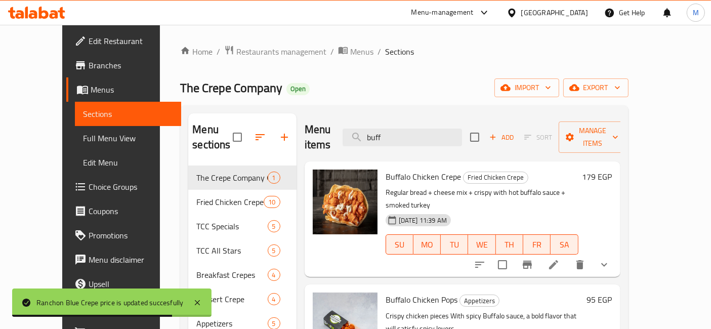
type input "buff"
click at [613, 170] on h6 "179 EGP" at bounding box center [598, 177] width 30 height 14
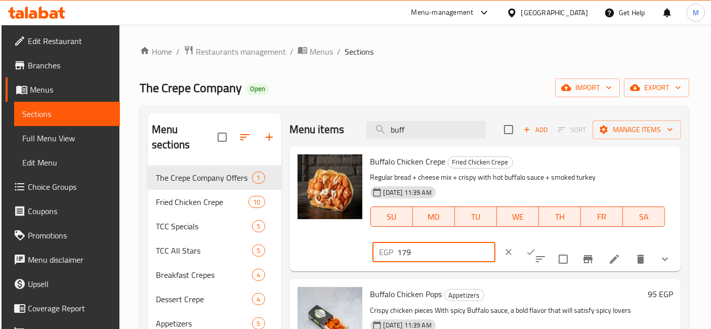
click at [496, 242] on input "179" at bounding box center [447, 252] width 98 height 20
type input "239"
click at [542, 241] on button "ok" at bounding box center [531, 252] width 22 height 22
